Goal: Task Accomplishment & Management: Manage account settings

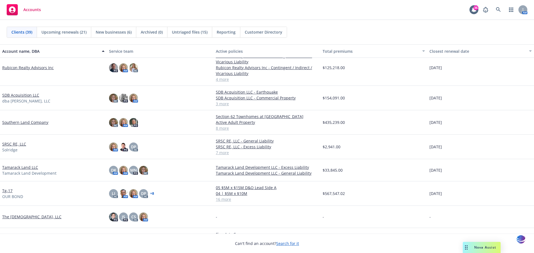
scroll to position [619, 0]
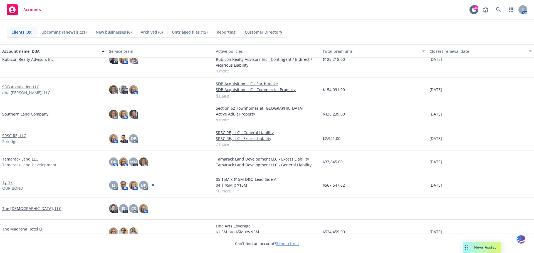
click at [11, 184] on link "Tg-17" at bounding box center [7, 183] width 10 height 6
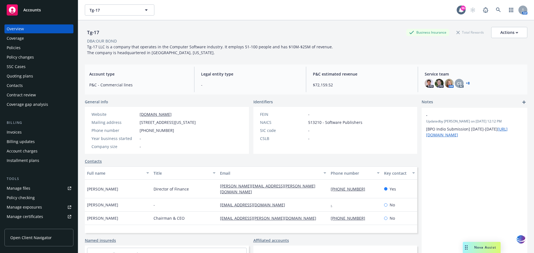
click at [466, 83] on link "+ 8" at bounding box center [468, 83] width 4 height 3
